Goal: Feedback & Contribution: Contribute content

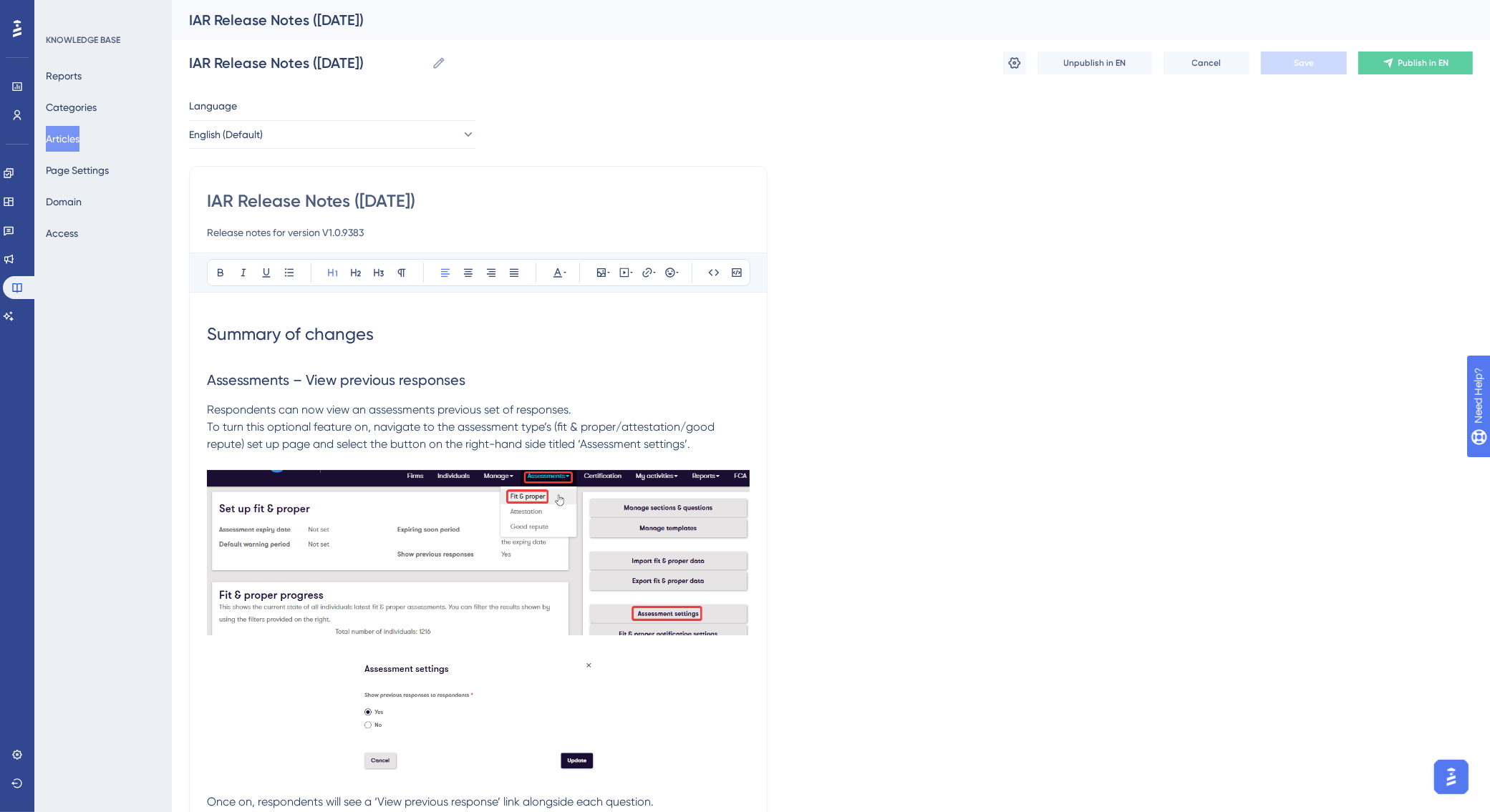
click at [80, 133] on button "Articles" at bounding box center [62, 138] width 33 height 26
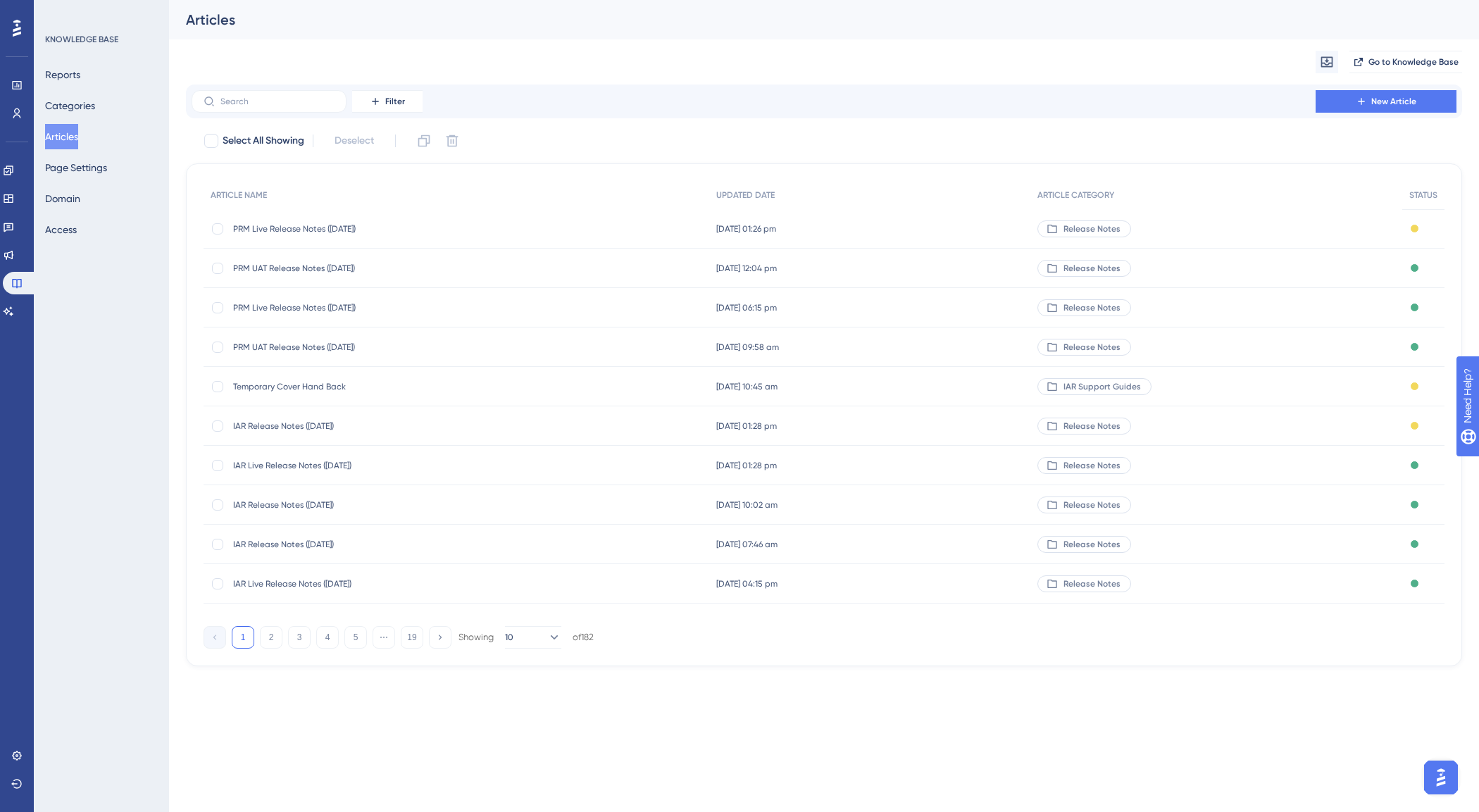
click at [336, 468] on span "IAR Live Release Notes ([DATE])" at bounding box center [345, 465] width 225 height 11
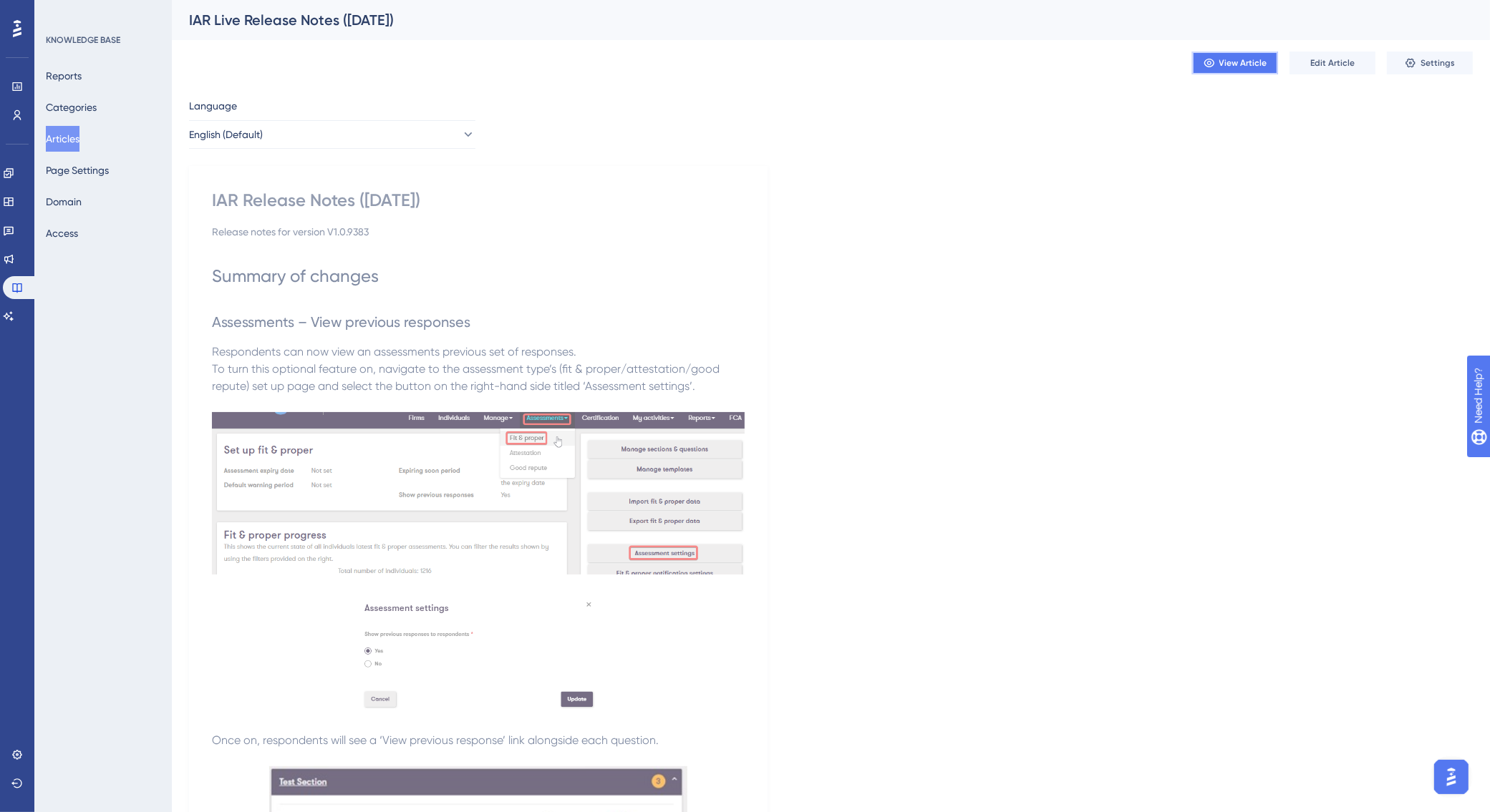
click at [1251, 66] on span "View Article" at bounding box center [1242, 63] width 48 height 12
click at [14, 165] on link at bounding box center [8, 173] width 12 height 23
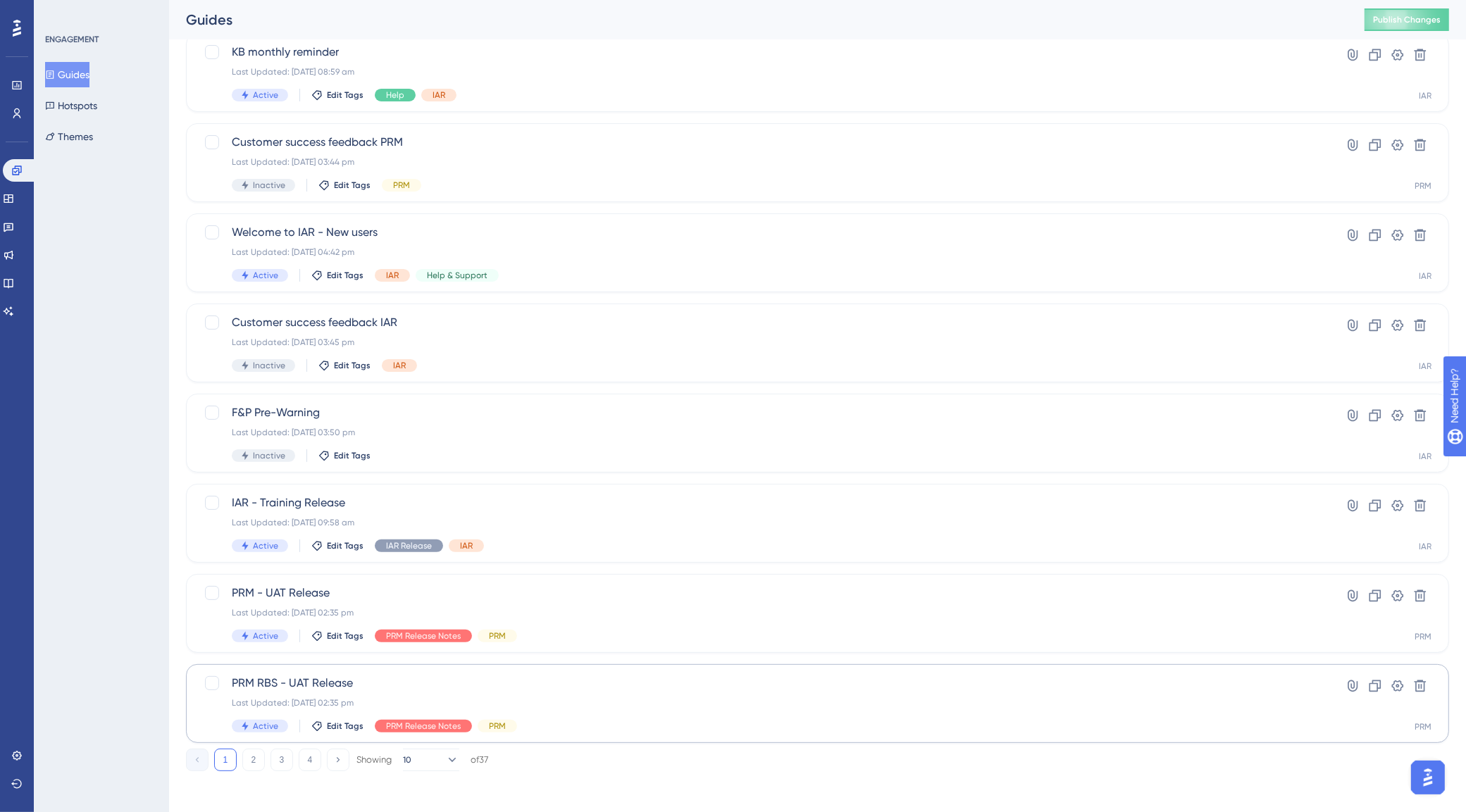
scroll to position [280, 0]
click at [250, 755] on button "2" at bounding box center [253, 757] width 23 height 23
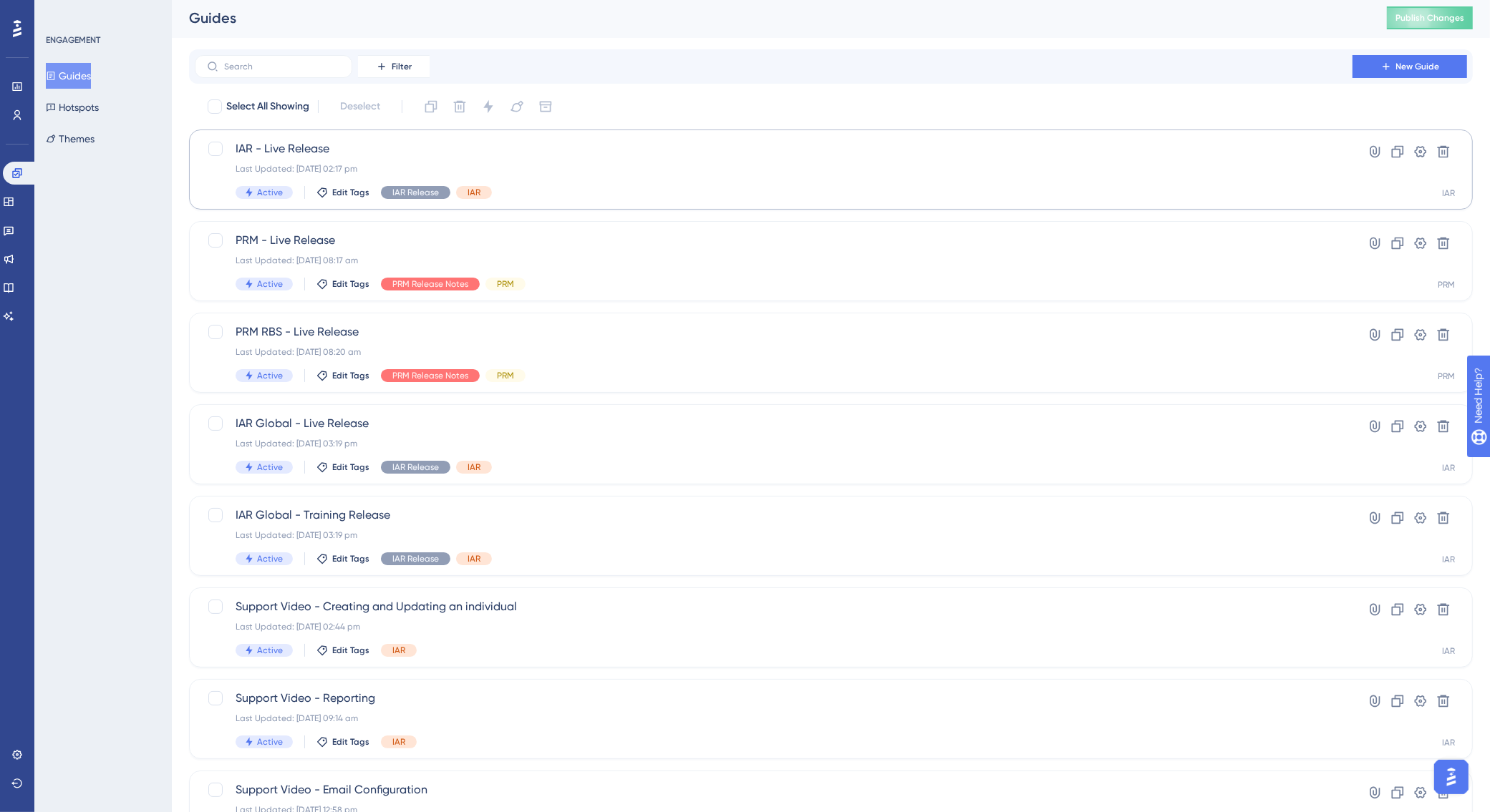
scroll to position [0, 0]
click at [410, 158] on span "IAR - Live Release" at bounding box center [773, 151] width 1076 height 17
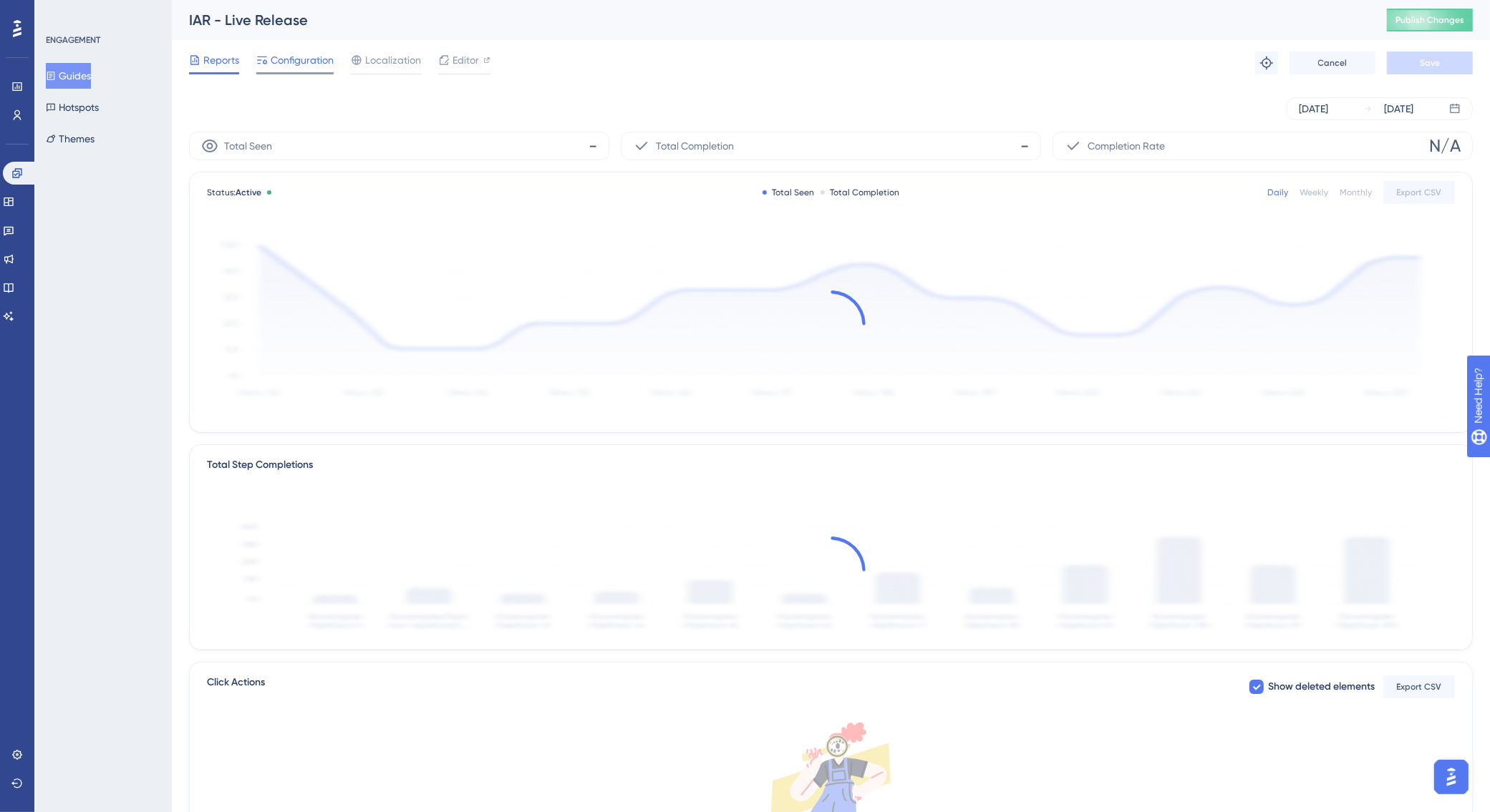
click at [310, 65] on span "Configuration" at bounding box center [302, 59] width 63 height 17
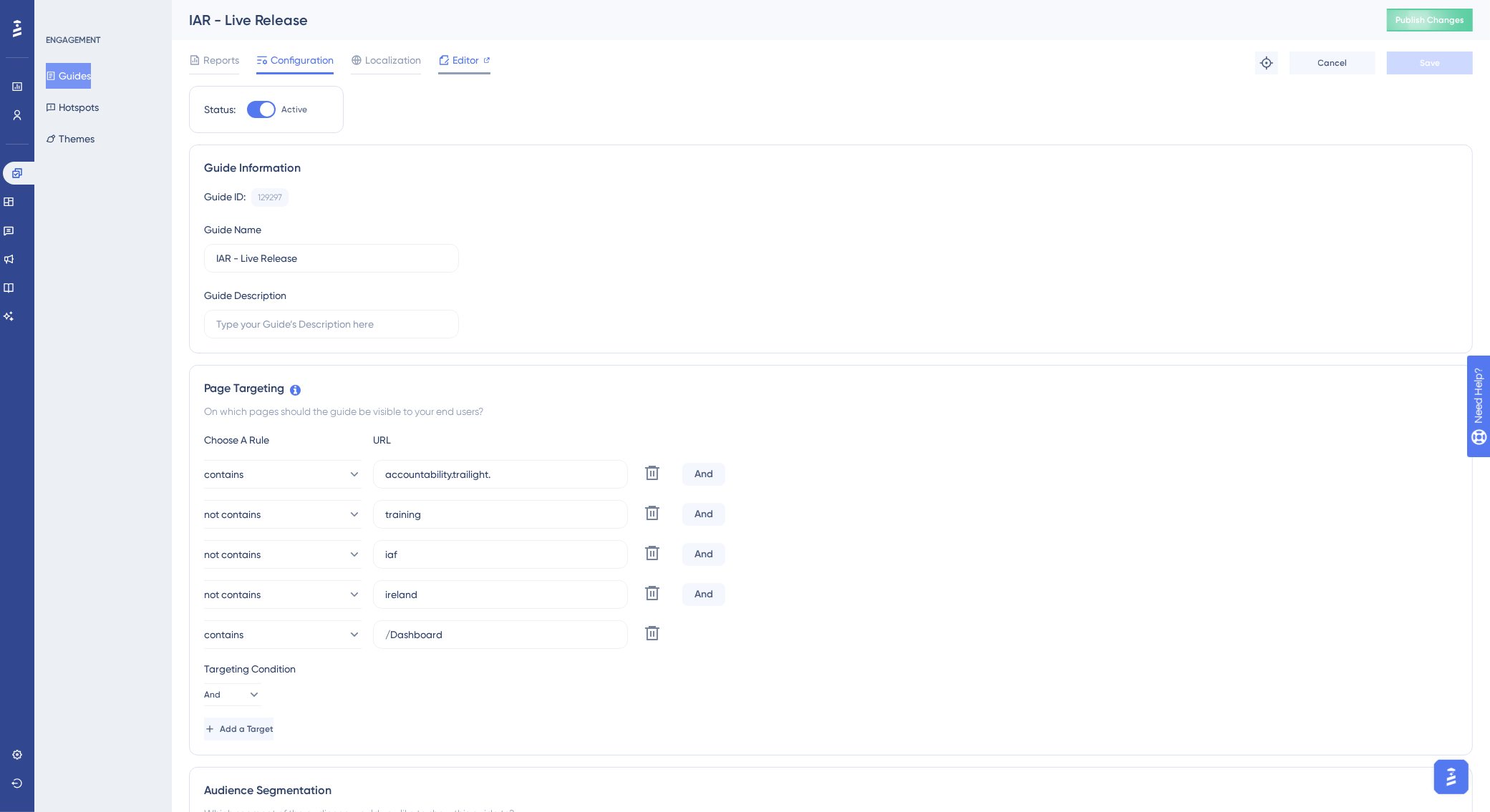
click at [462, 55] on span "Editor" at bounding box center [466, 59] width 27 height 17
click at [13, 259] on icon at bounding box center [9, 259] width 9 height 9
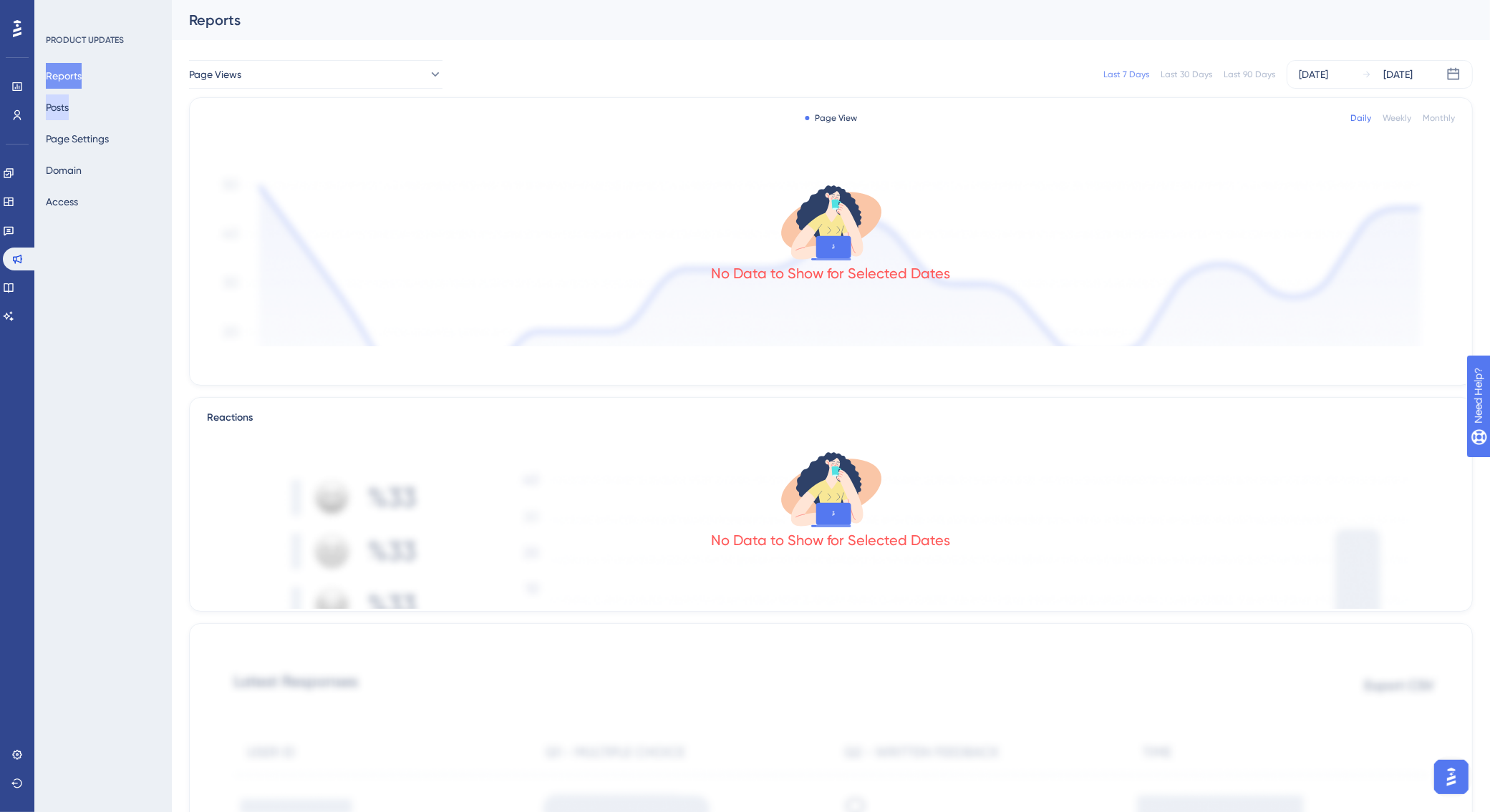
click at [69, 106] on button "Posts" at bounding box center [57, 107] width 23 height 26
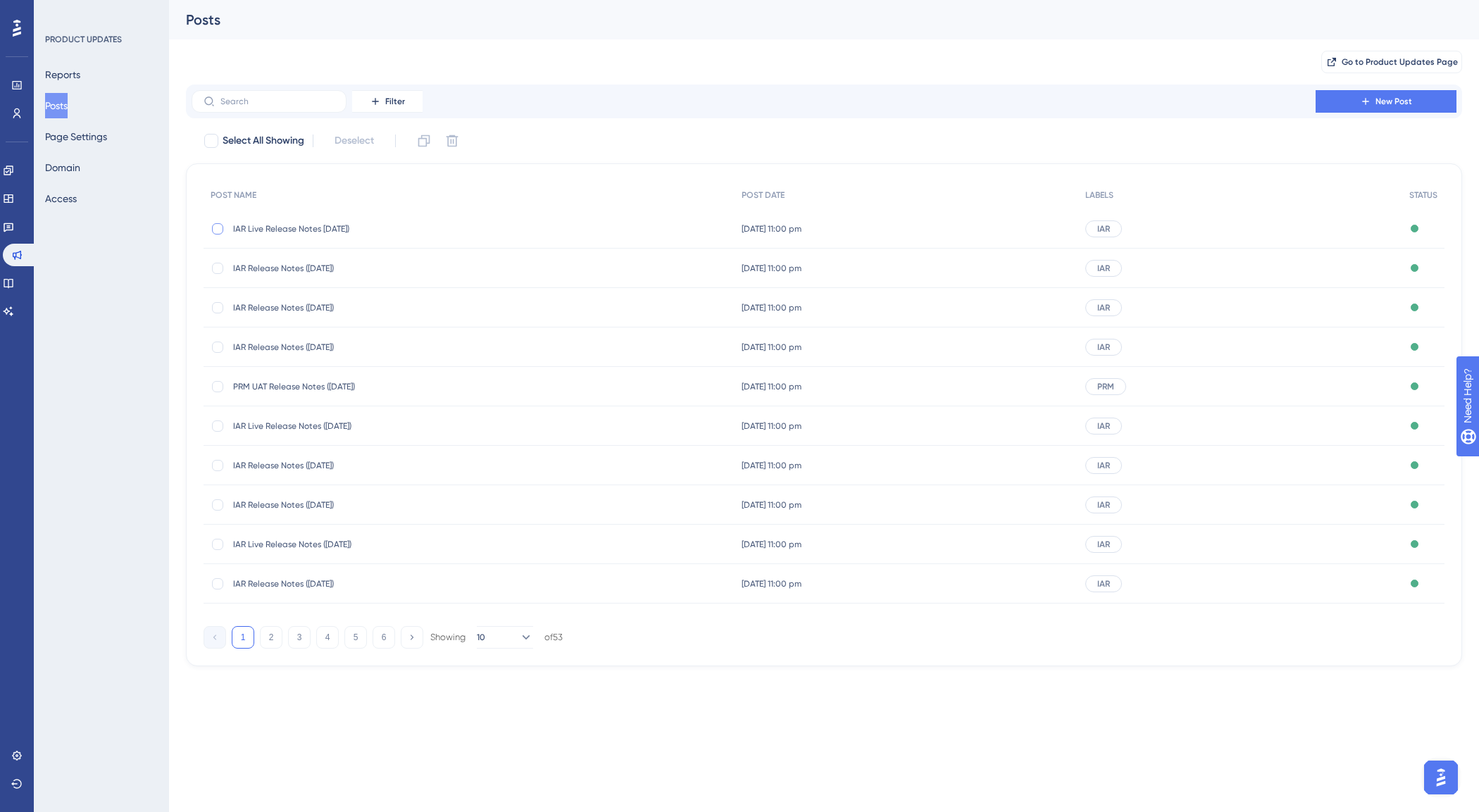
click at [218, 227] on div at bounding box center [217, 229] width 11 height 11
checkbox input "true"
click at [431, 141] on icon at bounding box center [424, 141] width 14 height 14
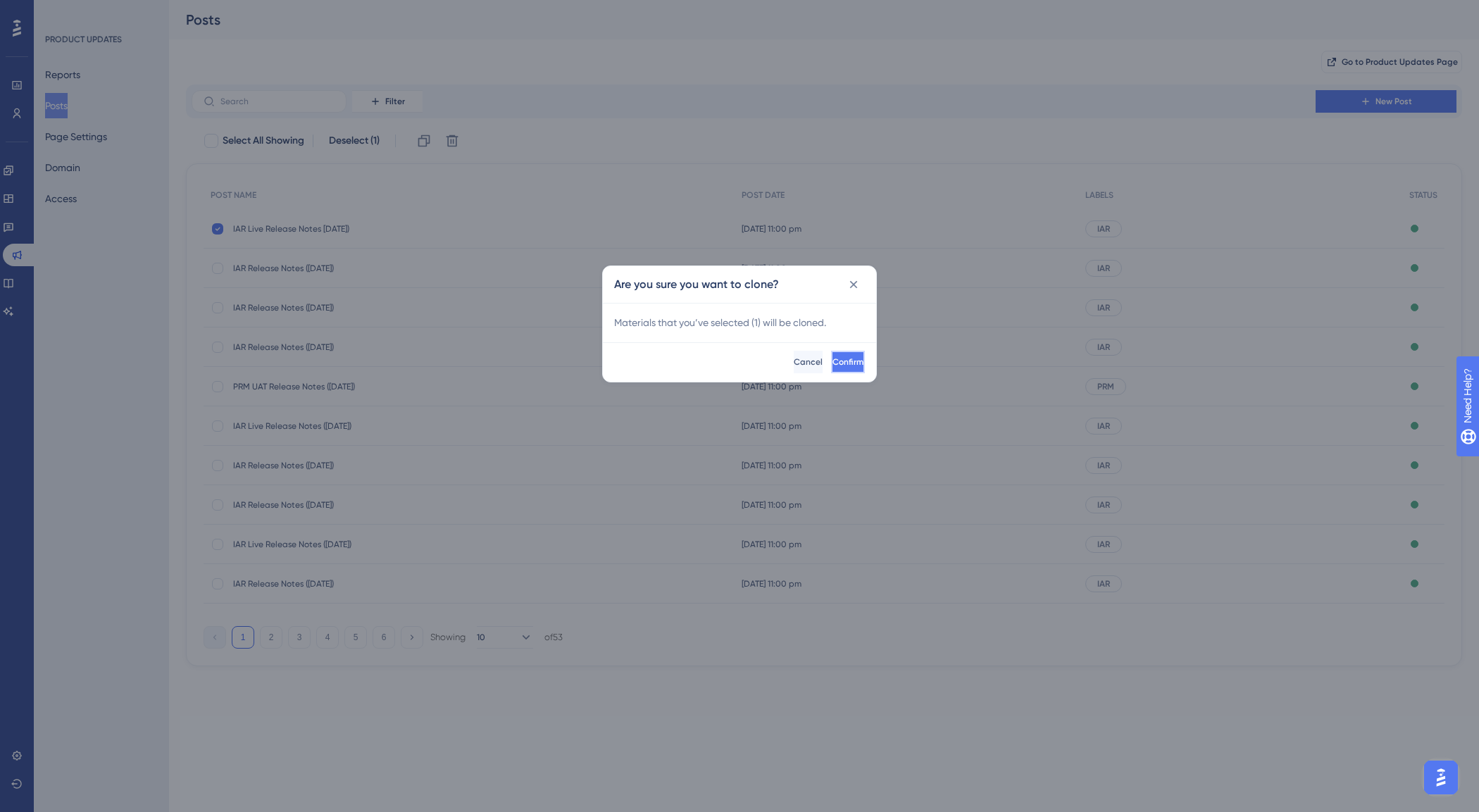
click at [833, 367] on span "Confirm" at bounding box center [848, 362] width 31 height 11
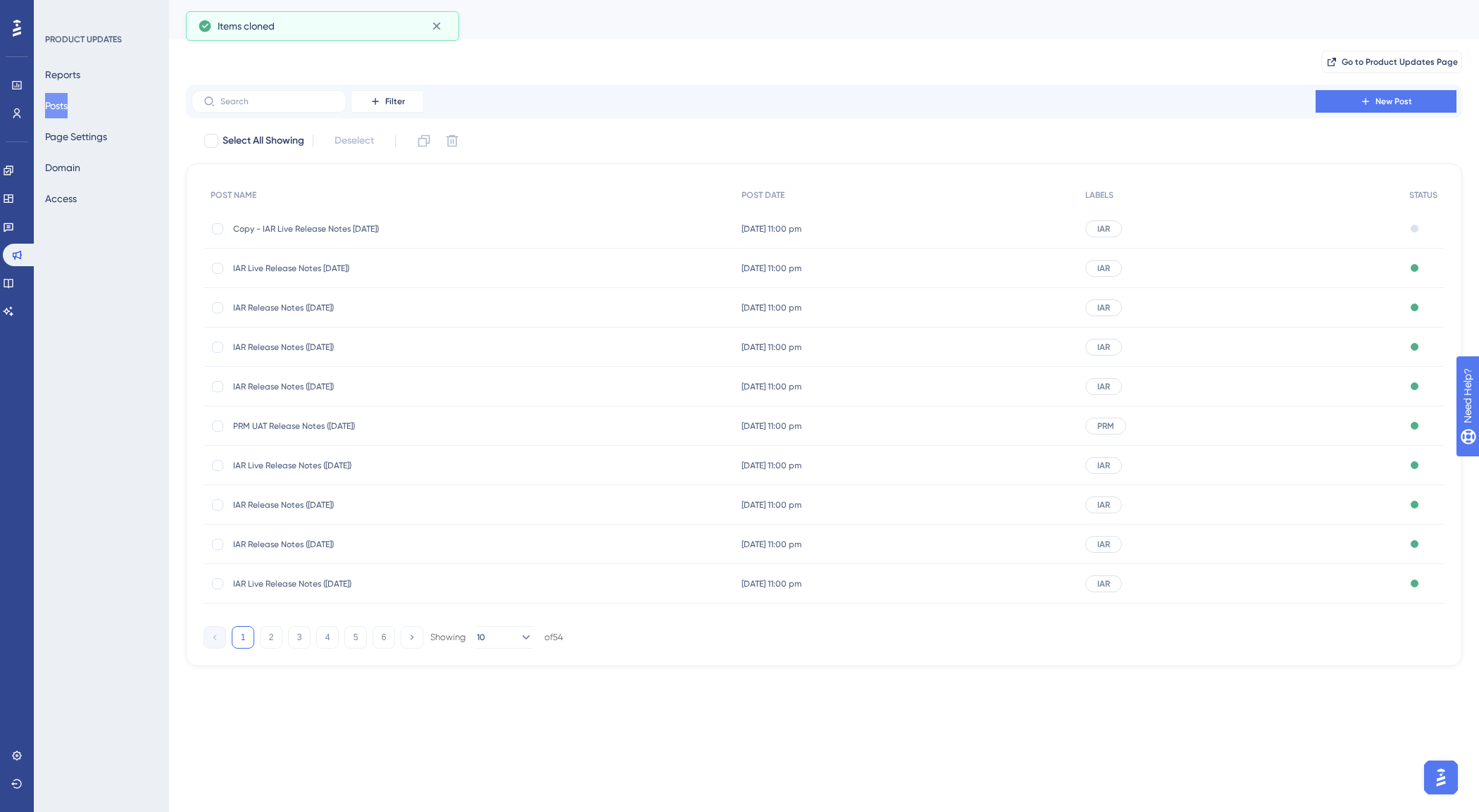
click at [317, 230] on span "Copy - IAR Live Release Notes [DATE])" at bounding box center [345, 229] width 225 height 11
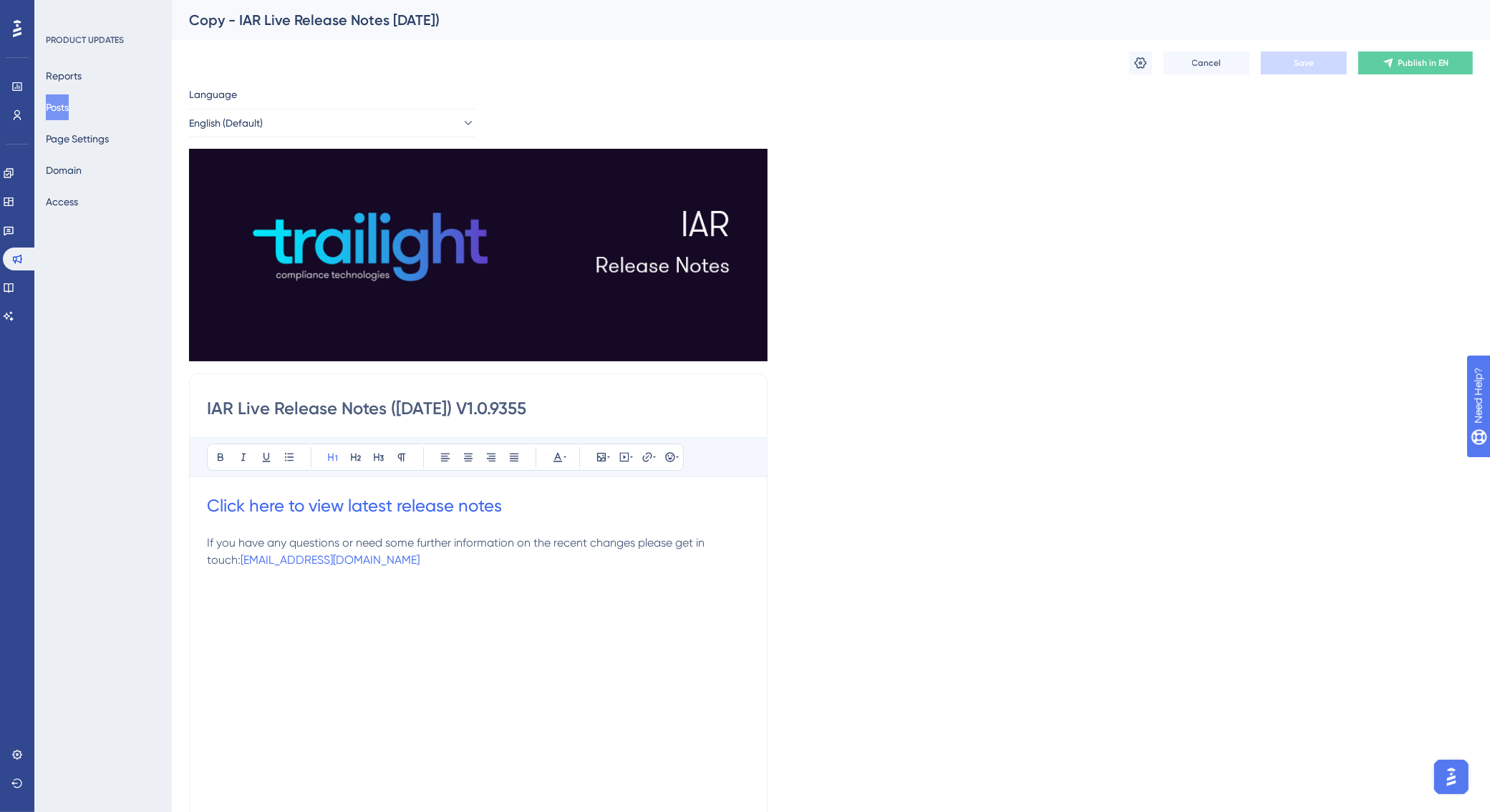
click at [412, 405] on input "IAR Live Release Notes ([DATE]) V1.0.9355" at bounding box center [478, 409] width 543 height 23
click at [439, 405] on input "IAR Live Release Notes ([DATE]) V1.0.9355" at bounding box center [478, 409] width 543 height 23
click at [573, 414] on input "IAR Live Release Notes ([DATE]) V1.0.9355" at bounding box center [478, 409] width 543 height 23
type input "IAR Live Release Notes ([DATE]) V1.0.9383"
click at [1144, 62] on icon at bounding box center [1141, 63] width 14 height 14
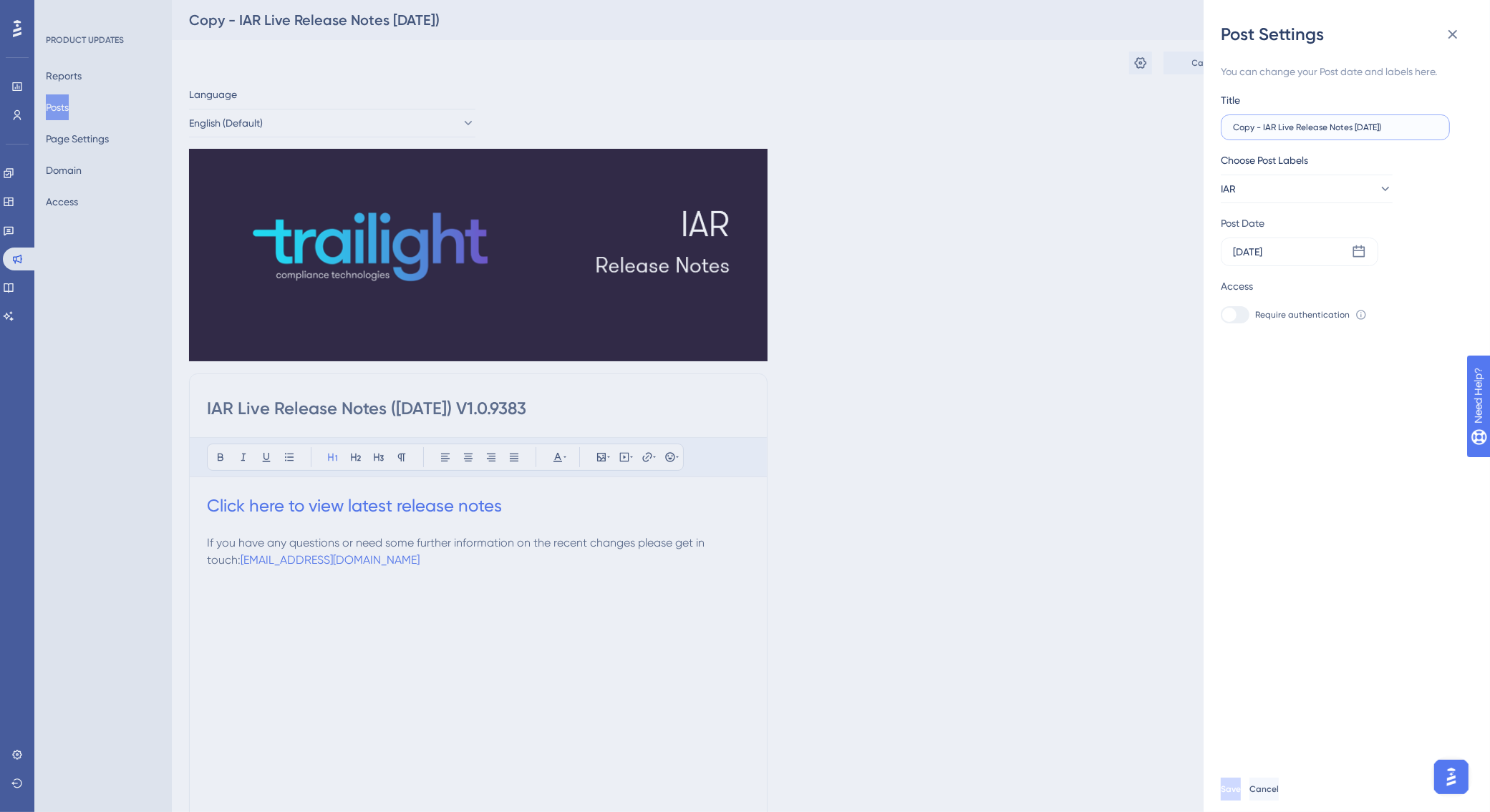
drag, startPoint x: 1262, startPoint y: 129, endPoint x: 1190, endPoint y: 134, distance: 72.2
click at [1190, 134] on div "Post Settings You can change your Post date and labels here. Title Copy - IAR L…" at bounding box center [745, 406] width 1490 height 812
click at [1190, 134] on div "Language English (Default) Insert an Image Delete IAR Live Release Notes ([DATE…" at bounding box center [831, 497] width 1284 height 822
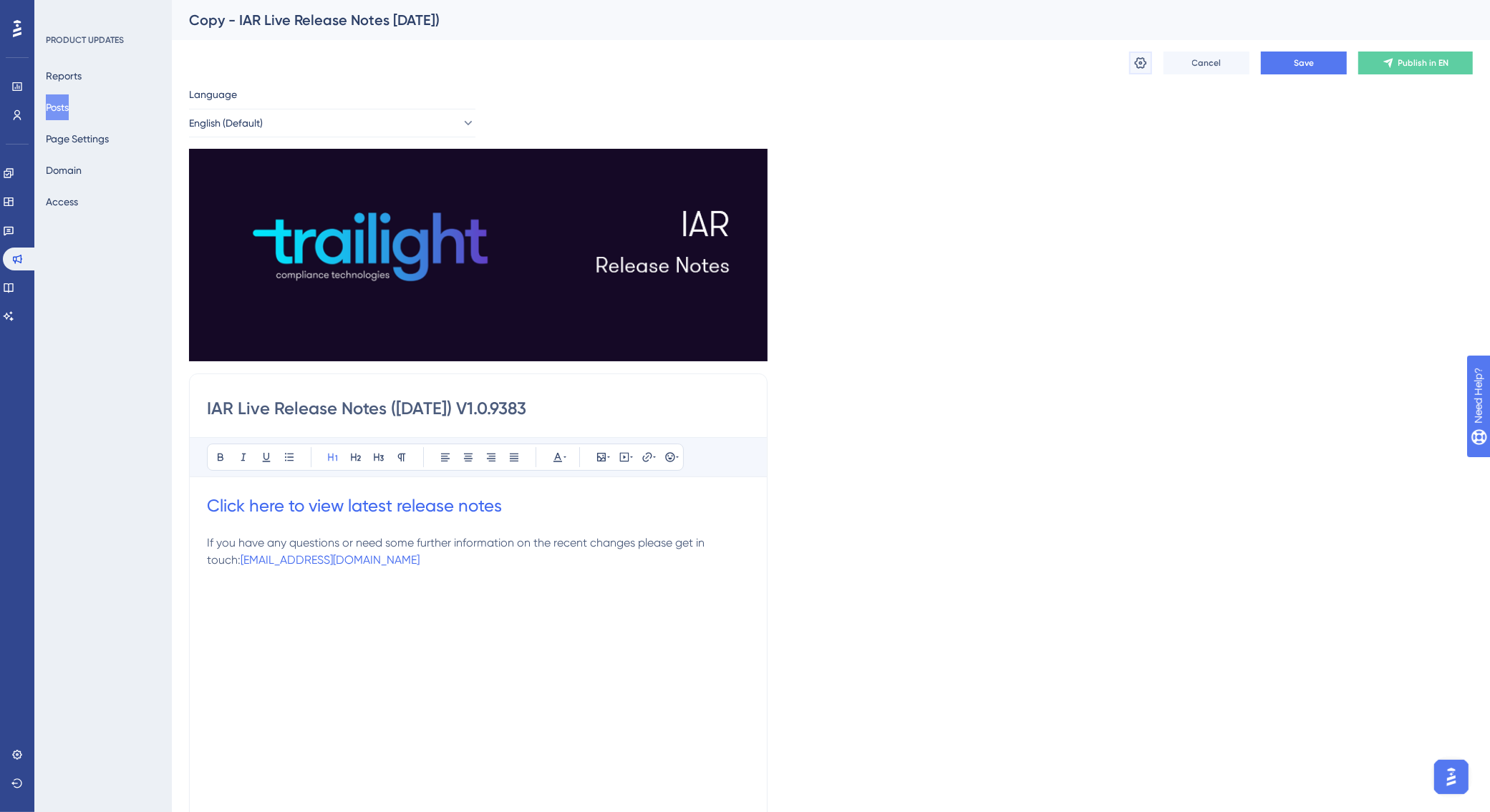
click at [1147, 62] on icon at bounding box center [1141, 63] width 14 height 14
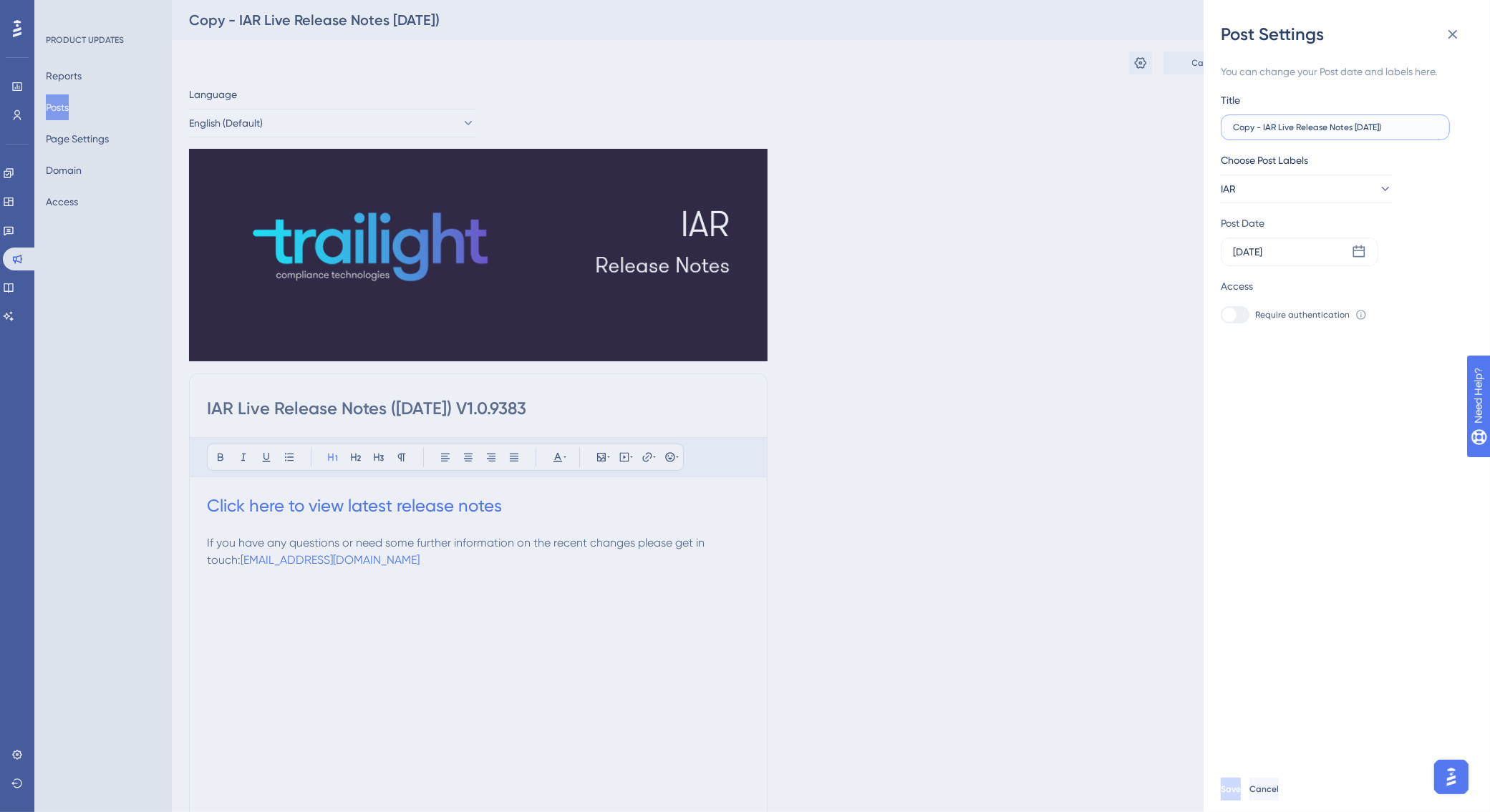
click at [1362, 124] on input "Copy - IAR Live Release Notes [DATE])" at bounding box center [1336, 127] width 205 height 10
click at [1374, 124] on input "Copy - IAR Live Release Notes [DATE])" at bounding box center [1336, 127] width 205 height 10
drag, startPoint x: 1255, startPoint y: 127, endPoint x: 1223, endPoint y: 133, distance: 32.6
click at [1223, 133] on label "Copy - IAR Live Release Notes [DATE])" at bounding box center [1335, 127] width 229 height 26
type input "IAR Live Release Notes [DATE])"
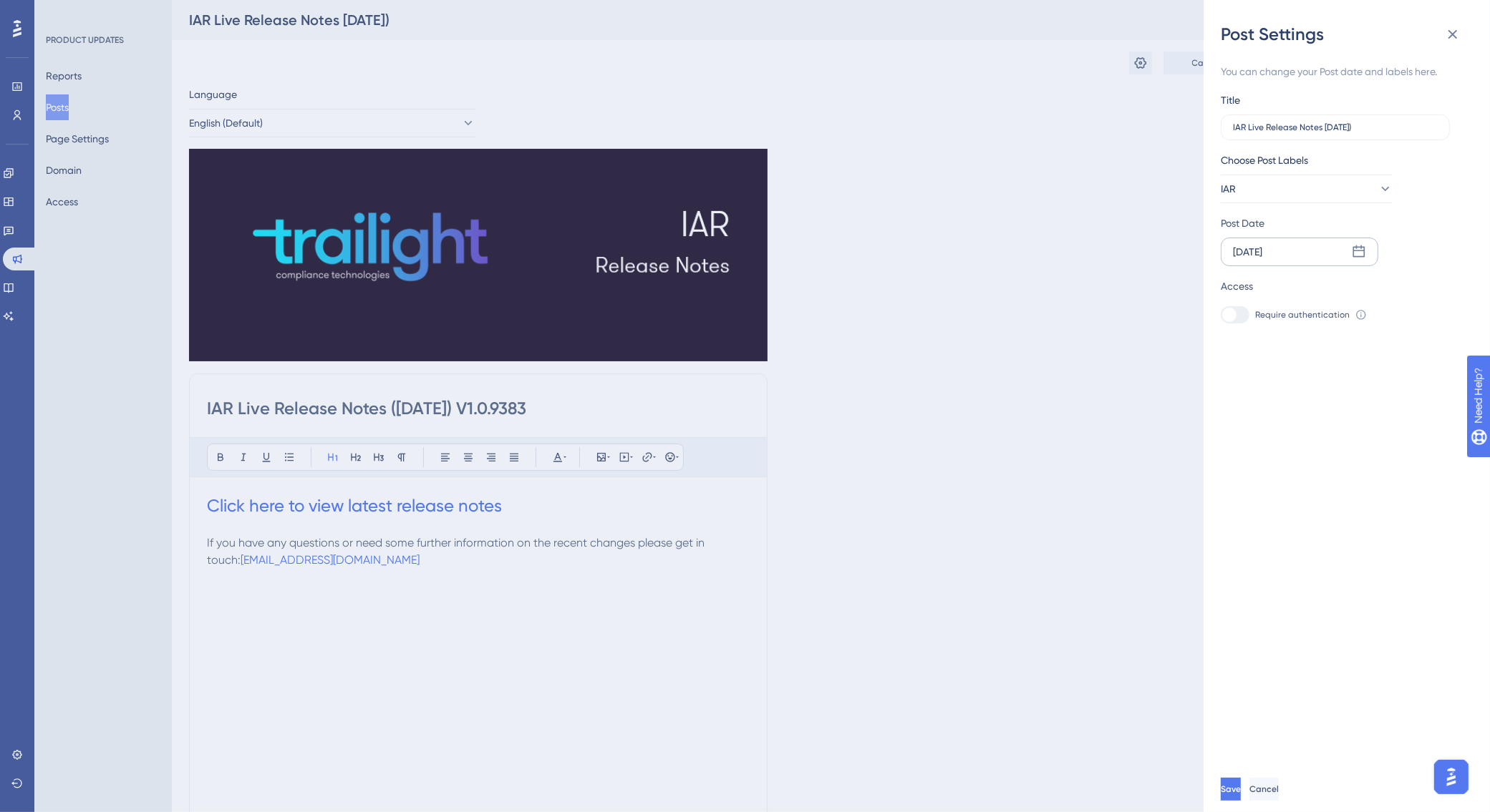
click at [1296, 255] on div "[DATE]" at bounding box center [1299, 252] width 157 height 29
click at [1452, 291] on div "[DATE]" at bounding box center [1340, 293] width 236 height 40
click at [1448, 293] on icon at bounding box center [1444, 293] width 10 height 13
click at [1311, 395] on button "10" at bounding box center [1309, 396] width 24 height 24
click at [1237, 801] on button "Save" at bounding box center [1232, 790] width 23 height 23
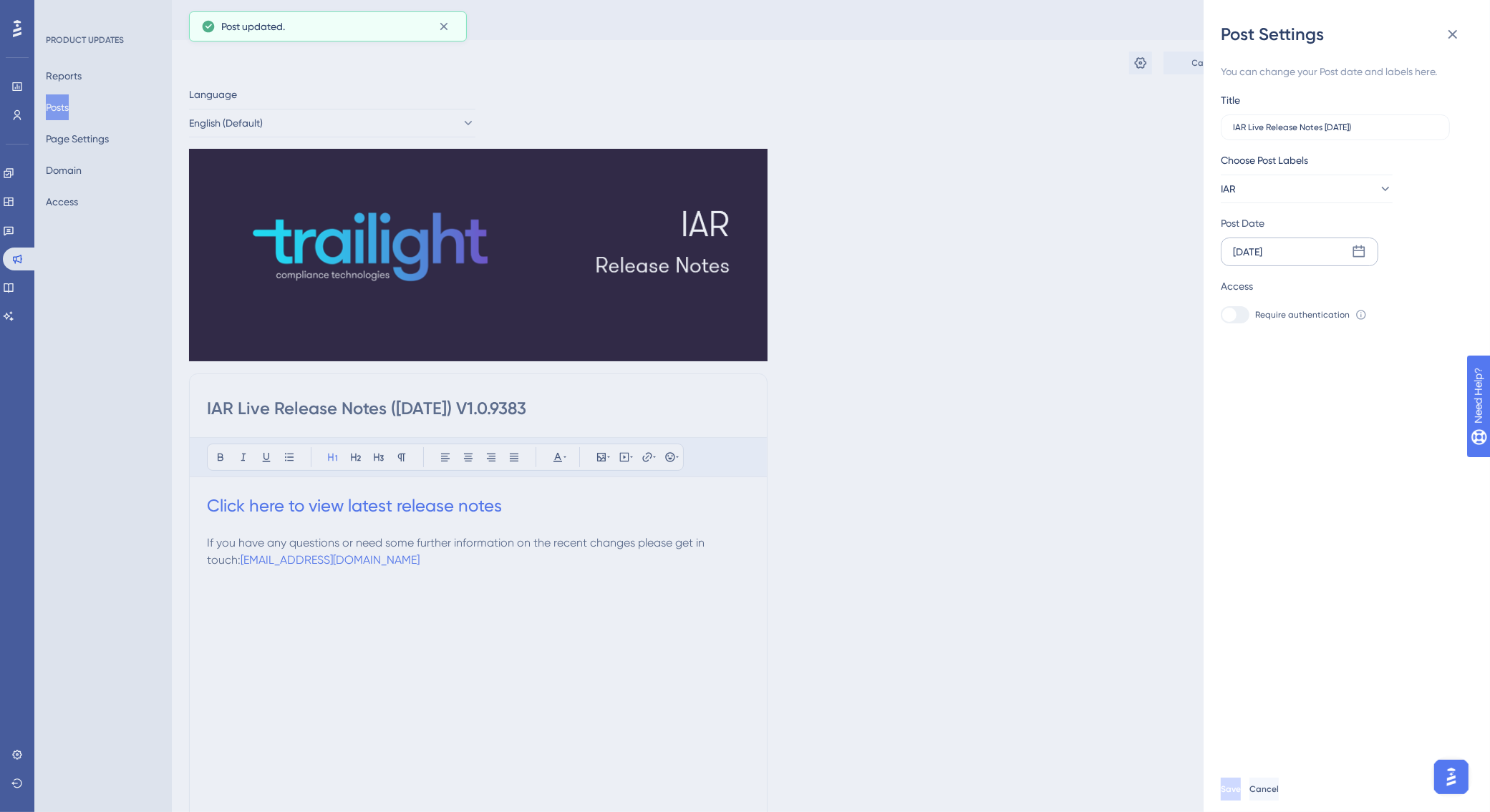
click at [520, 510] on div "Post Settings You can change your Post date and labels here. Title IAR Live Rel…" at bounding box center [745, 406] width 1490 height 812
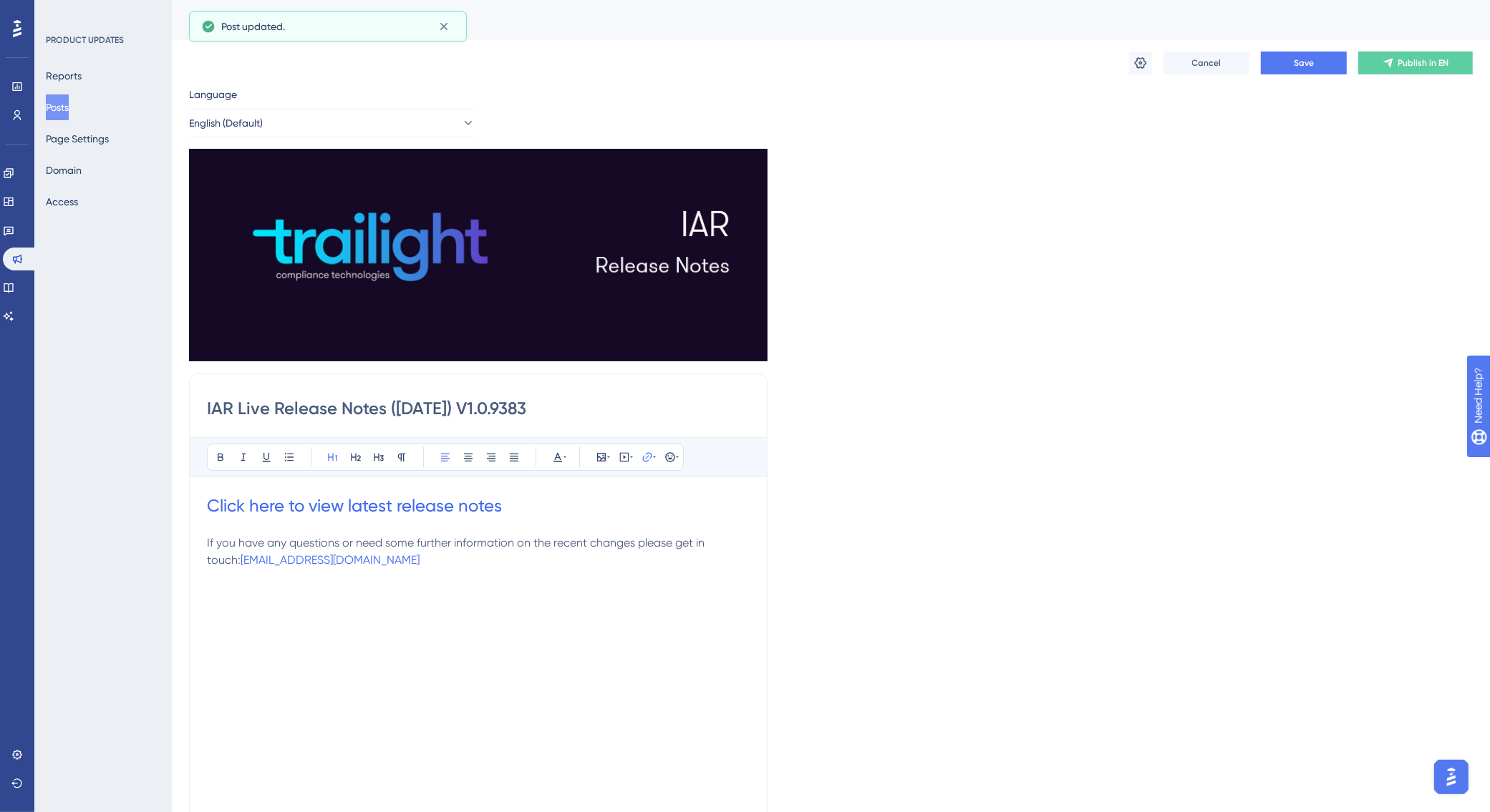
click at [506, 507] on h1 "Click here to view latest release notes" at bounding box center [478, 506] width 543 height 23
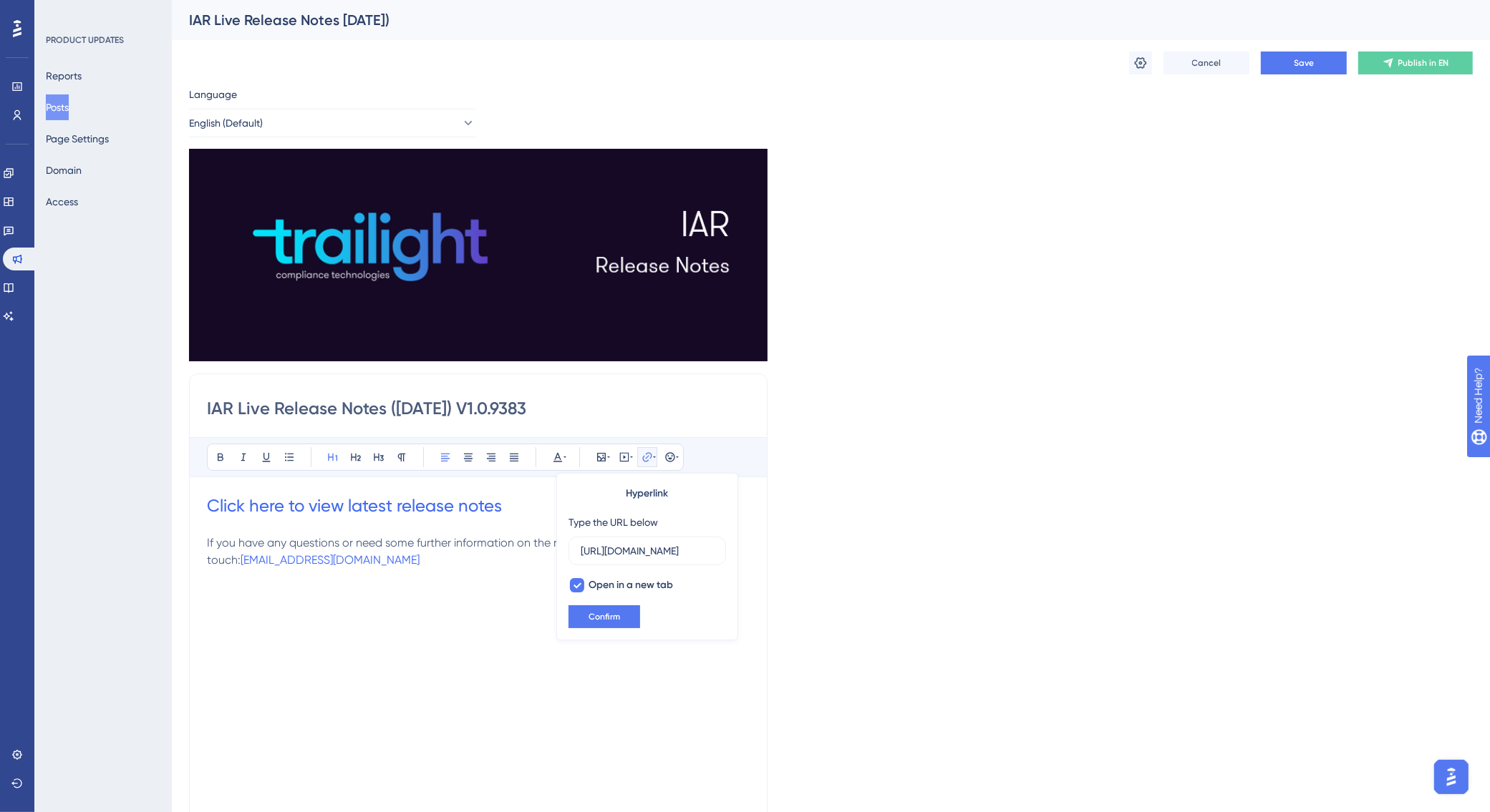
drag, startPoint x: 713, startPoint y: 550, endPoint x: 525, endPoint y: 550, distance: 188.0
click at [525, 550] on div "Bold Italic Underline Bullet Point Heading 1 Heading 2 Heading 3 Normal Align L…" at bounding box center [478, 623] width 543 height 372
click at [522, 509] on h1 "Click here to view latest release notes" at bounding box center [478, 506] width 543 height 23
drag, startPoint x: 713, startPoint y: 552, endPoint x: 577, endPoint y: 546, distance: 136.1
click at [577, 546] on label "[URL][DOMAIN_NAME]" at bounding box center [646, 551] width 157 height 29
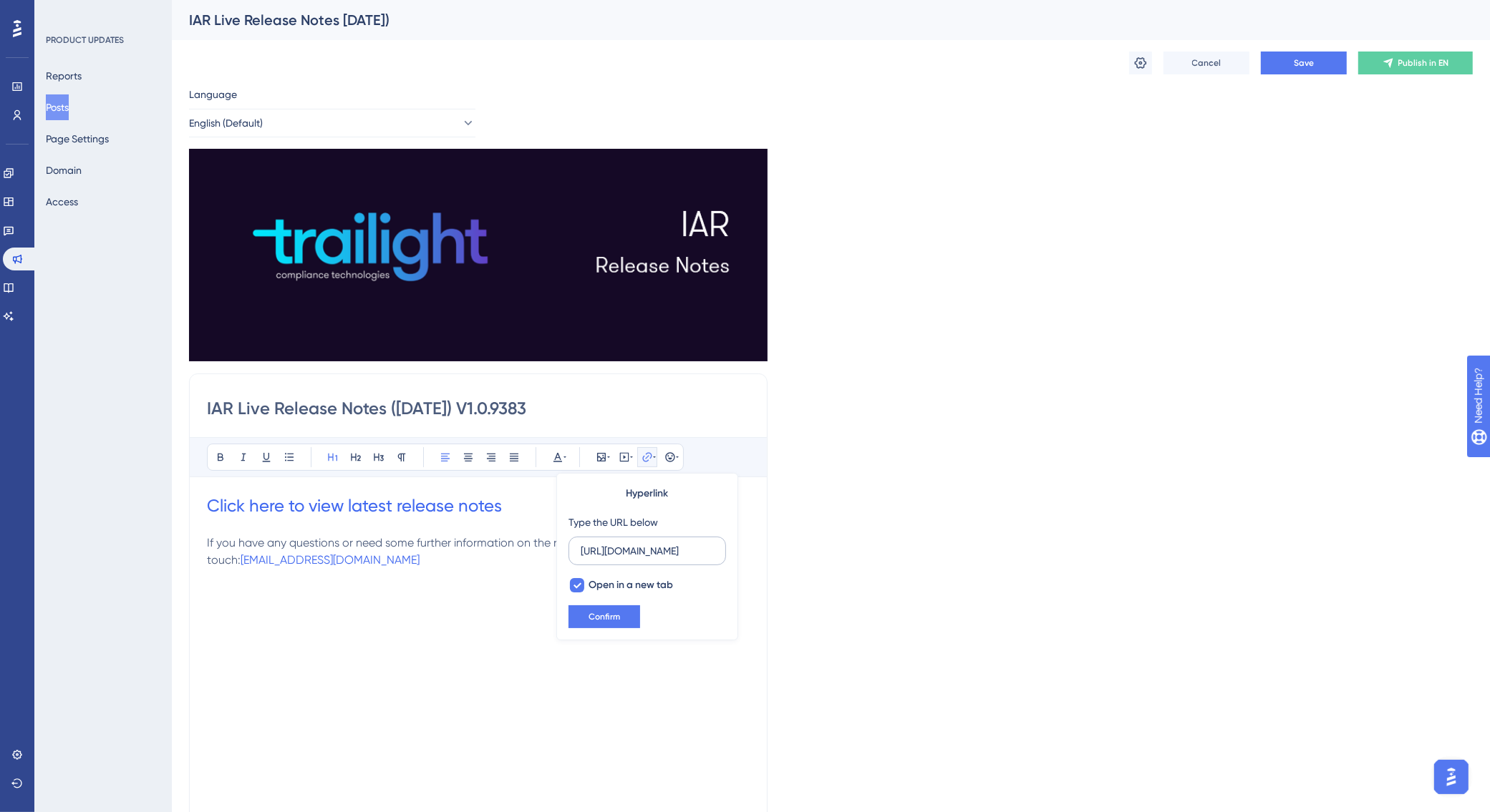
click at [581, 546] on input "[URL][DOMAIN_NAME]" at bounding box center [647, 551] width 133 height 16
type input "[URL][DOMAIN_NAME]"
click at [610, 617] on span "Confirm" at bounding box center [604, 616] width 31 height 12
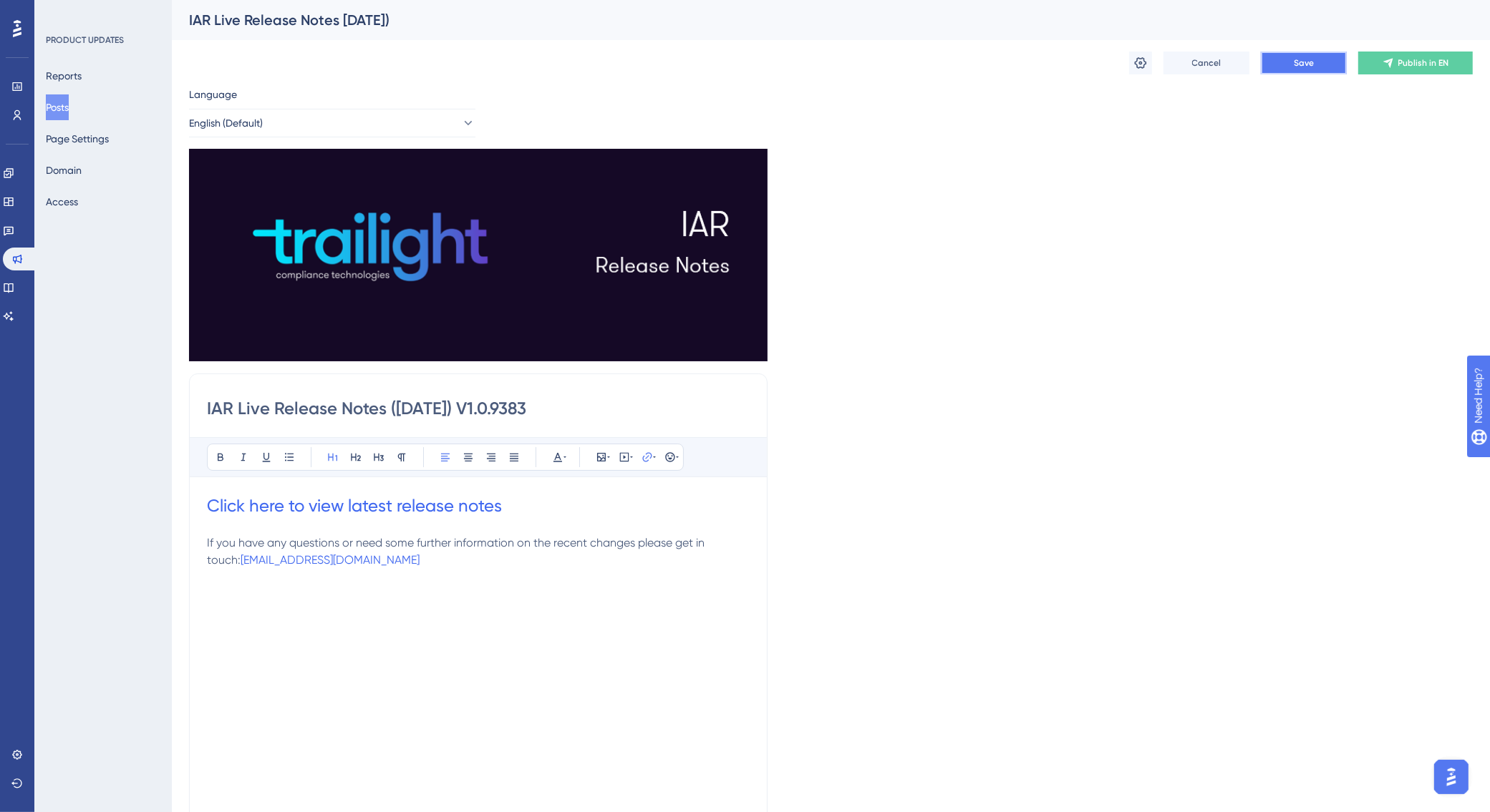
click at [1297, 63] on span "Save" at bounding box center [1303, 63] width 20 height 12
